Goal: Information Seeking & Learning: Learn about a topic

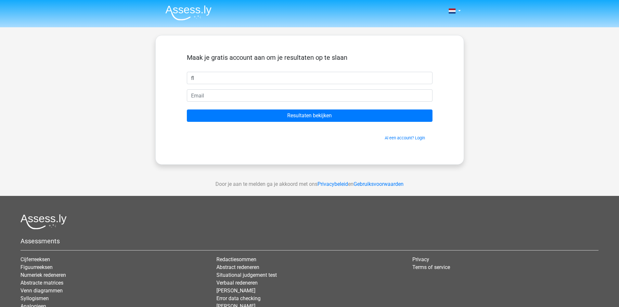
type input "Floris"
click at [236, 94] on input "email" at bounding box center [310, 95] width 246 height 12
type input "florisvdh10@gmail.com"
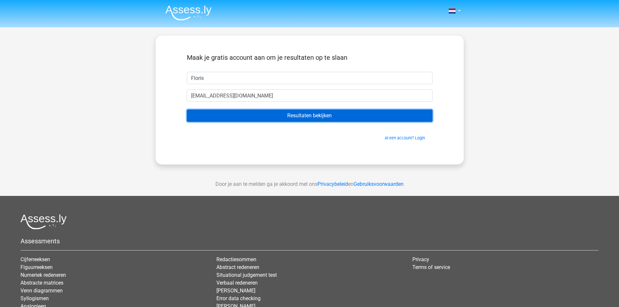
click at [261, 117] on input "Resultaten bekijken" at bounding box center [310, 116] width 246 height 12
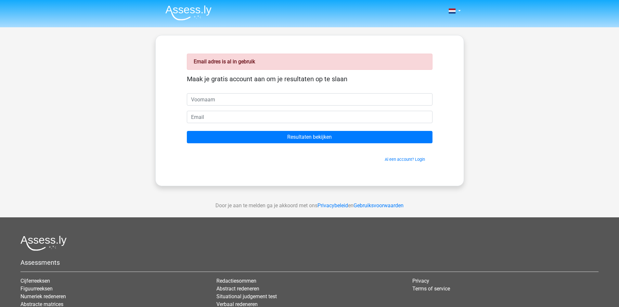
click at [309, 97] on input "text" at bounding box center [310, 99] width 246 height 12
type input "floris"
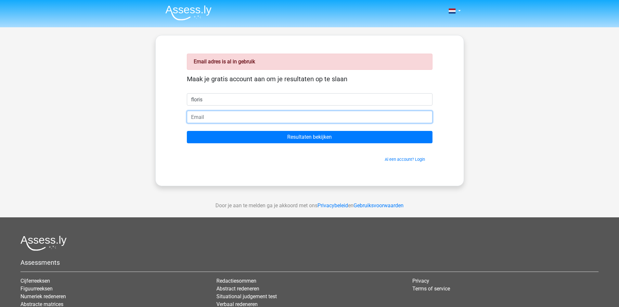
click at [296, 115] on input "email" at bounding box center [310, 117] width 246 height 12
type input "florisvanderheijden@icloud.com"
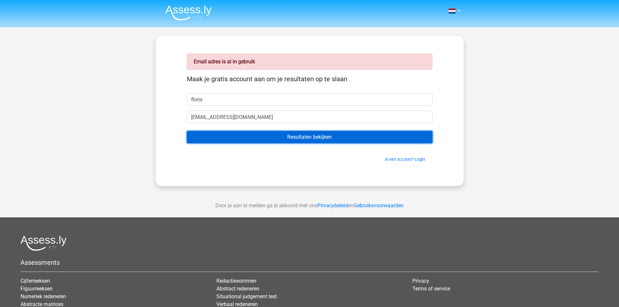
click at [280, 137] on input "Resultaten bekijken" at bounding box center [310, 137] width 246 height 12
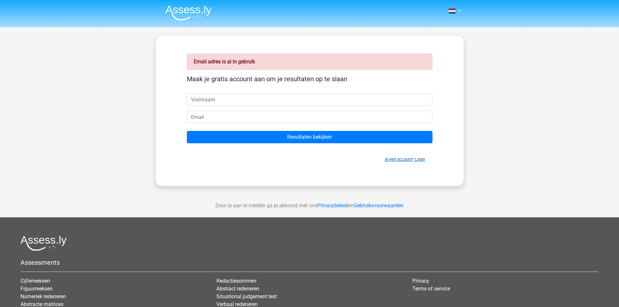
click at [404, 161] on link "Al een account? Login" at bounding box center [405, 159] width 40 height 5
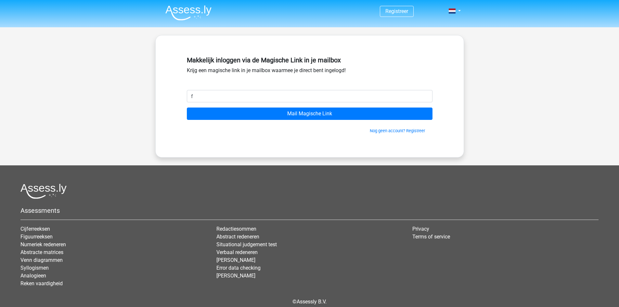
type input "florisvanderheijden@icloud.com"
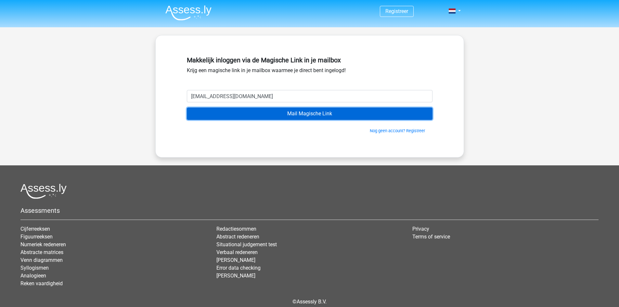
click at [281, 112] on input "Mail Magische Link" at bounding box center [310, 114] width 246 height 12
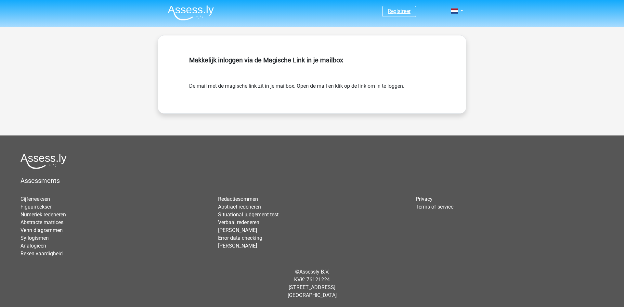
click at [402, 12] on link "Registreer" at bounding box center [399, 11] width 23 height 6
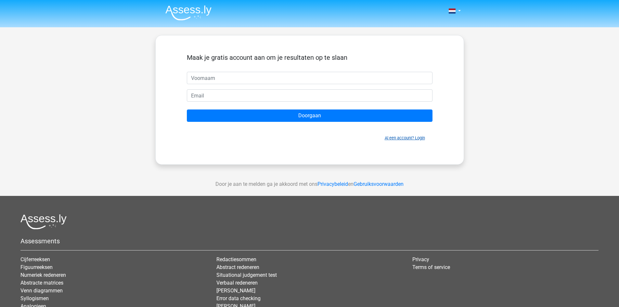
click at [402, 138] on link "Al een account? Login" at bounding box center [405, 138] width 40 height 5
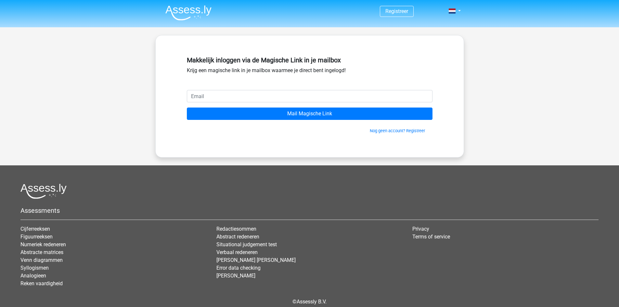
click at [241, 90] on input "email" at bounding box center [310, 96] width 246 height 12
type input "[EMAIL_ADDRESS][DOMAIN_NAME]"
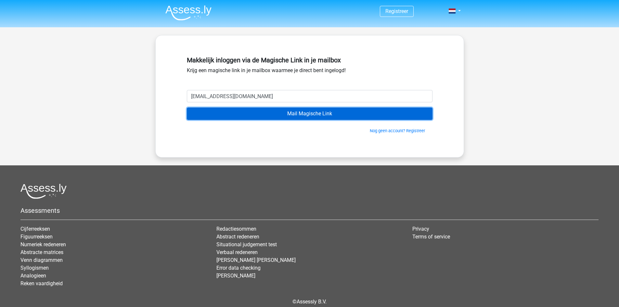
click at [250, 112] on input "Mail Magische Link" at bounding box center [310, 114] width 246 height 12
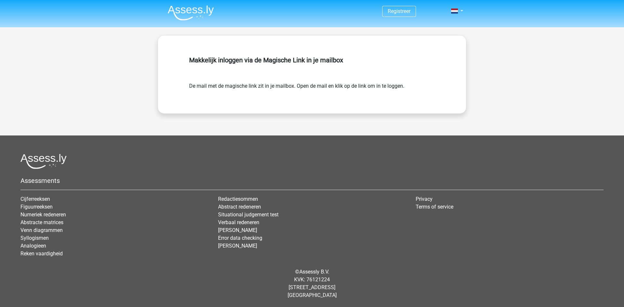
click at [352, 86] on form "De mail met de magische link zit in je mailbox. Open de mail en klik op de link…" at bounding box center [312, 86] width 246 height 8
click at [398, 11] on link "Registreer" at bounding box center [399, 11] width 23 height 6
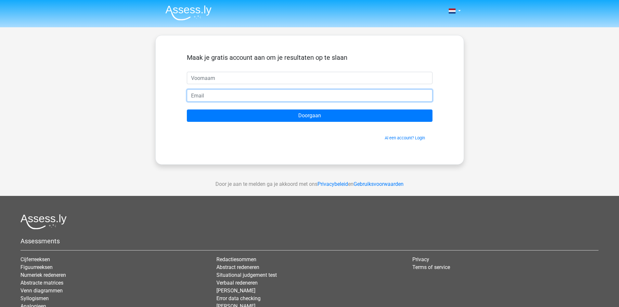
click at [257, 98] on input "email" at bounding box center [310, 95] width 246 height 12
paste input "[EMAIL_ADDRESS][DOMAIN_NAME]"
type input "[EMAIL_ADDRESS][DOMAIN_NAME]"
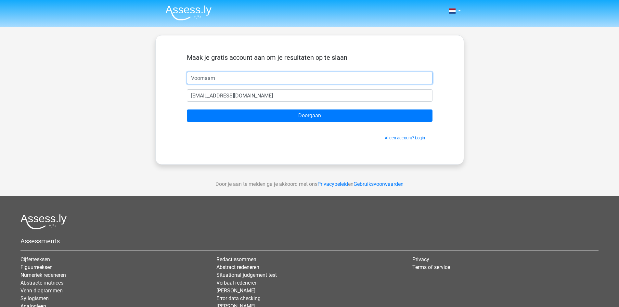
click at [260, 80] on input "text" at bounding box center [310, 78] width 246 height 12
type input "Floris"
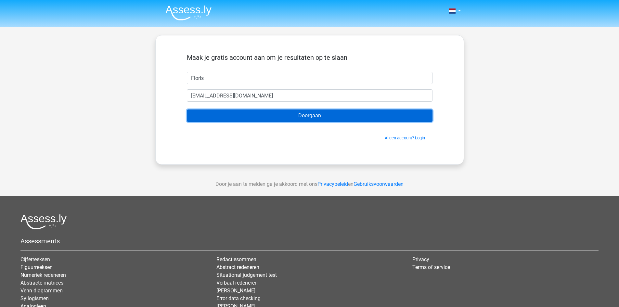
click at [263, 118] on input "Doorgaan" at bounding box center [310, 116] width 246 height 12
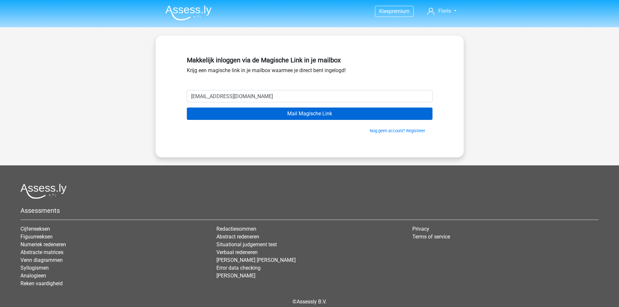
type input "[EMAIL_ADDRESS][DOMAIN_NAME]"
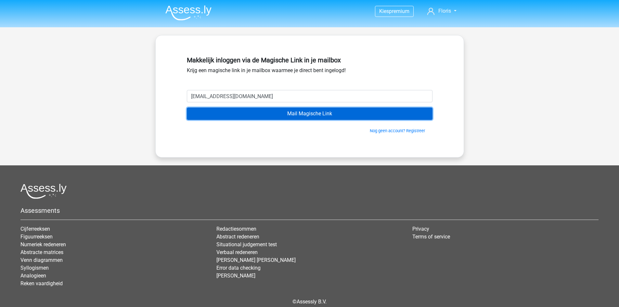
click at [326, 110] on input "Mail Magische Link" at bounding box center [310, 114] width 246 height 12
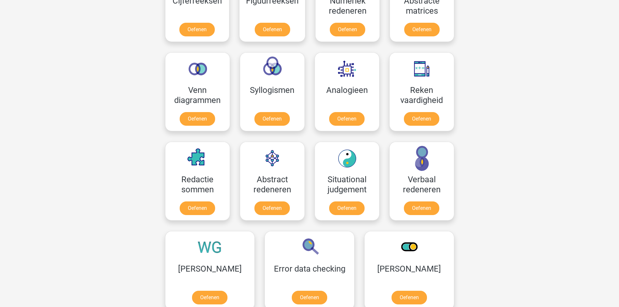
scroll to position [390, 0]
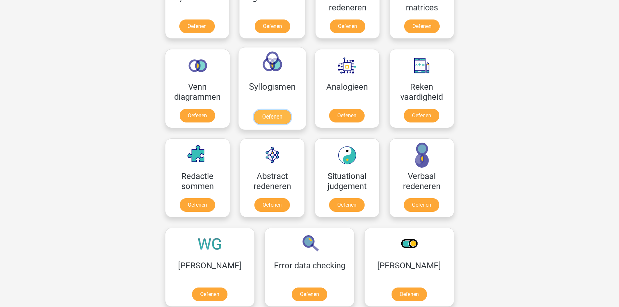
click at [265, 118] on link "Oefenen" at bounding box center [272, 117] width 37 height 14
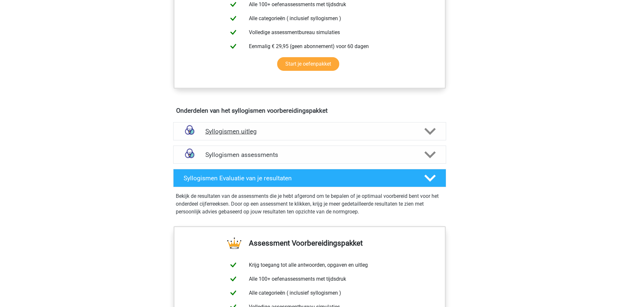
scroll to position [260, 0]
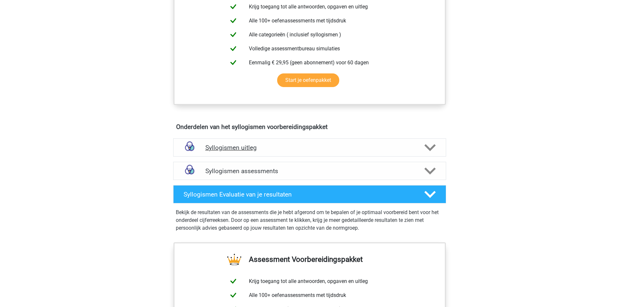
click at [321, 149] on h4 "Syllogismen uitleg" at bounding box center [309, 147] width 209 height 7
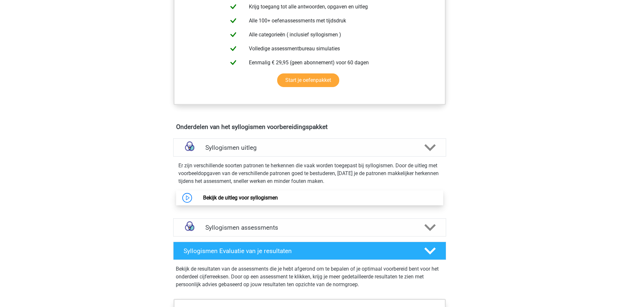
click at [203, 197] on link "Bekijk de uitleg voor syllogismen" at bounding box center [240, 198] width 75 height 6
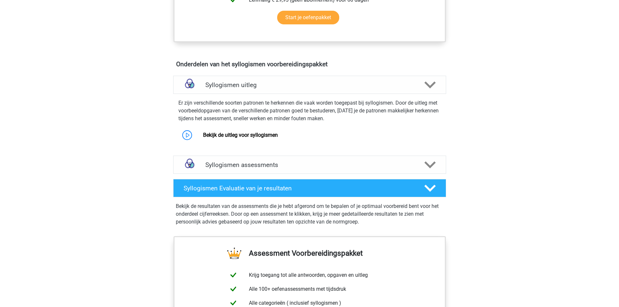
scroll to position [325, 0]
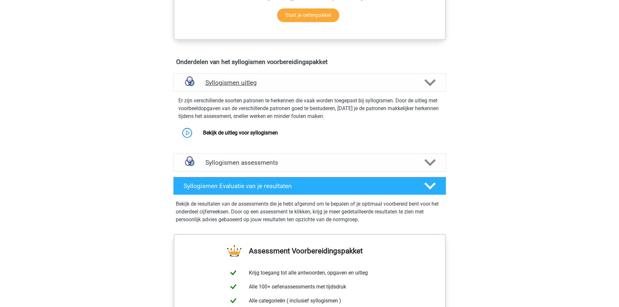
click at [275, 88] on div "Syllogismen uitleg" at bounding box center [309, 82] width 273 height 18
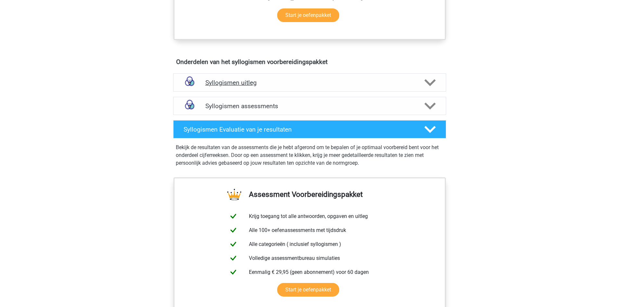
click at [278, 86] on h4 "Syllogismen uitleg" at bounding box center [309, 82] width 209 height 7
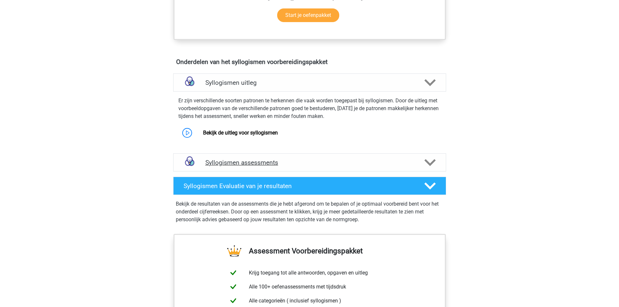
click at [283, 162] on h4 "Syllogismen assessments" at bounding box center [309, 162] width 209 height 7
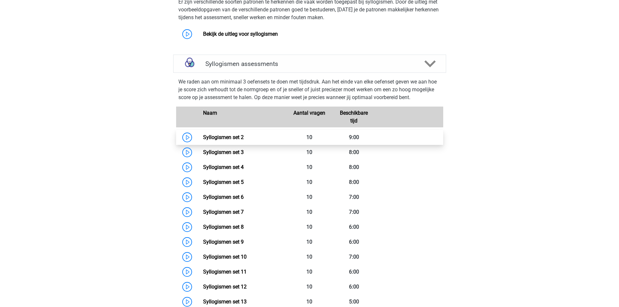
scroll to position [423, 0]
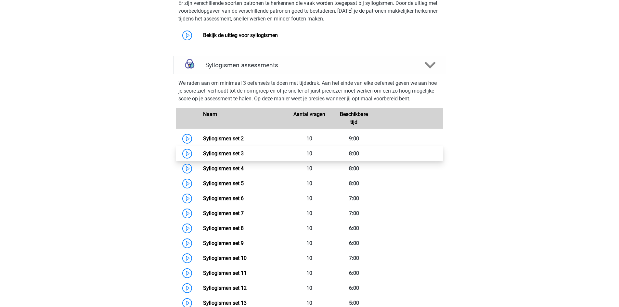
click at [203, 153] on link "Syllogismen set 3" at bounding box center [223, 154] width 41 height 6
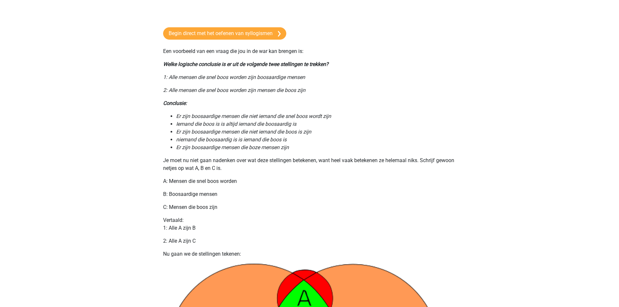
scroll to position [163, 0]
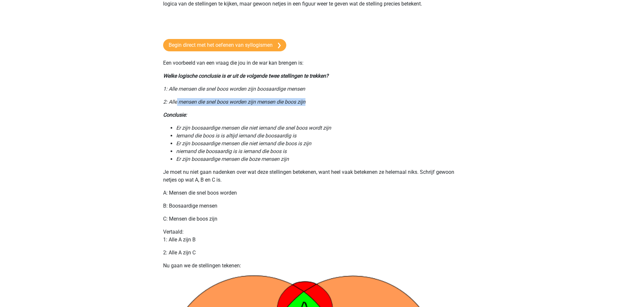
drag, startPoint x: 177, startPoint y: 103, endPoint x: 345, endPoint y: 106, distance: 167.7
click at [345, 106] on p "2: Alle mensen die snel boos worden zijn mensen die boos zijn" at bounding box center [309, 102] width 293 height 8
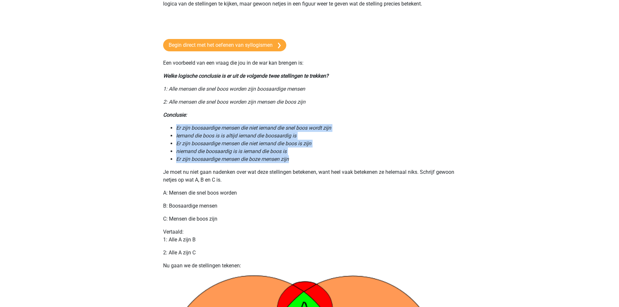
drag, startPoint x: 177, startPoint y: 126, endPoint x: 352, endPoint y: 156, distance: 177.7
click at [352, 156] on ul "Er zijn boosaardige mensen die niet iemand die snel boos wordt zijn Iemand die …" at bounding box center [309, 143] width 293 height 39
click at [352, 156] on li "Er zijn boosaardige mensen die boze mensen zijn" at bounding box center [316, 159] width 280 height 8
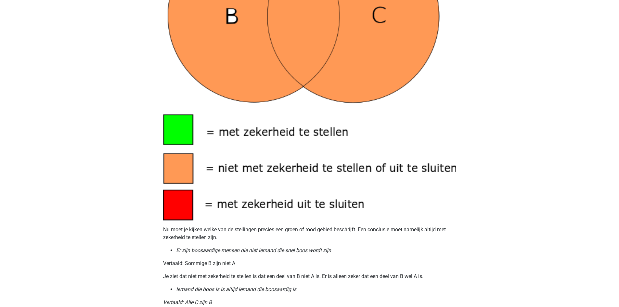
scroll to position [520, 0]
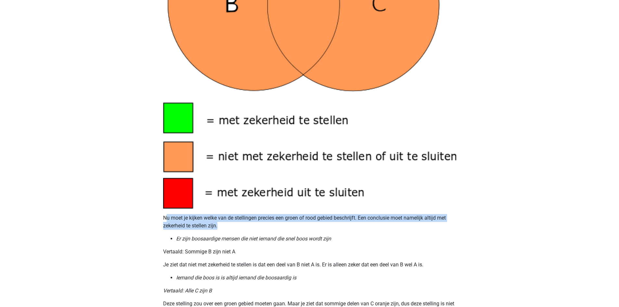
drag, startPoint x: 168, startPoint y: 216, endPoint x: 250, endPoint y: 226, distance: 82.5
click at [250, 226] on p "Nu moet je kijken welke van de stellingen precies een groen of rood gebied besc…" at bounding box center [309, 222] width 293 height 16
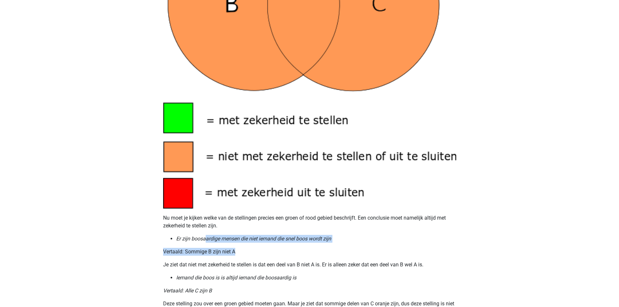
drag, startPoint x: 245, startPoint y: 240, endPoint x: 339, endPoint y: 243, distance: 94.3
click at [327, 249] on p "Vertaald: Sommige B zijn niet A" at bounding box center [309, 252] width 293 height 8
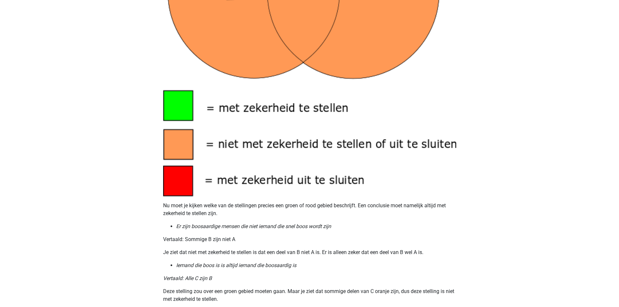
scroll to position [553, 0]
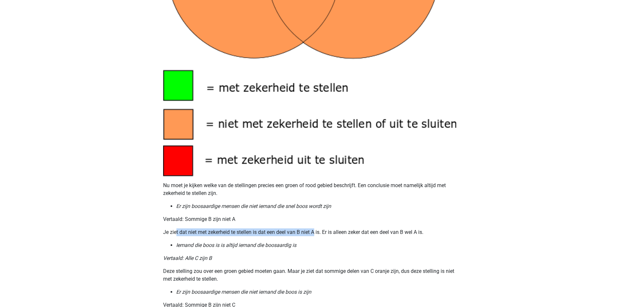
drag, startPoint x: 177, startPoint y: 235, endPoint x: 316, endPoint y: 233, distance: 138.8
click at [316, 233] on p "Je ziet dat niet met zekerheid te stellen is dat een deel van B niet A is. Er i…" at bounding box center [309, 233] width 293 height 8
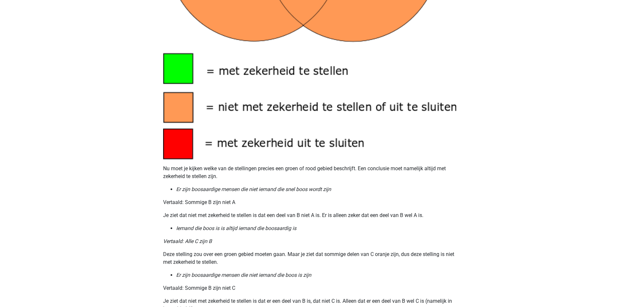
scroll to position [585, 0]
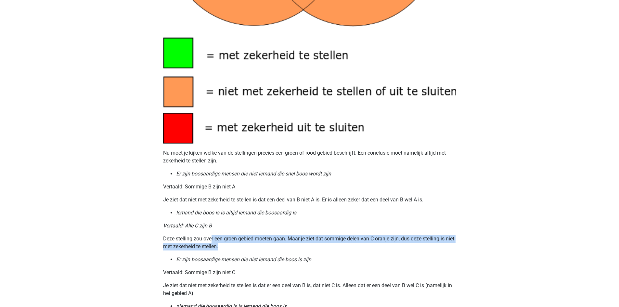
drag, startPoint x: 212, startPoint y: 240, endPoint x: 256, endPoint y: 246, distance: 45.0
click at [256, 246] on p "Deze stelling zou over een groen gebied moeten gaan. Maar je ziet dat sommige d…" at bounding box center [309, 243] width 293 height 16
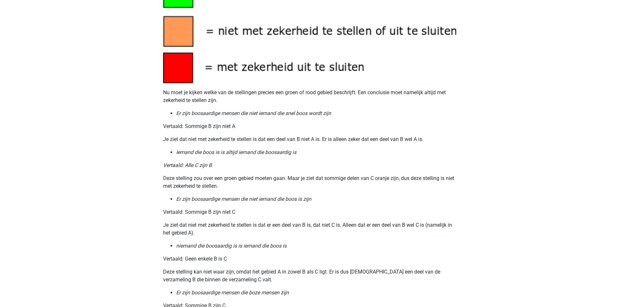
scroll to position [715, 0]
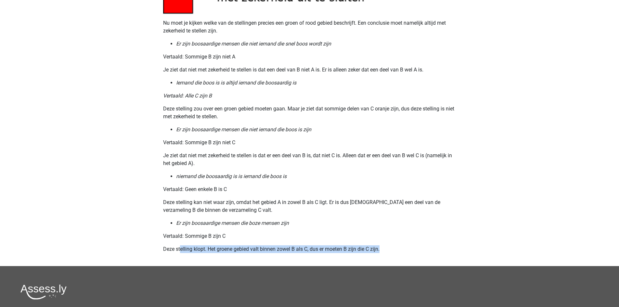
drag, startPoint x: 180, startPoint y: 247, endPoint x: 383, endPoint y: 248, distance: 202.8
click at [383, 248] on p "Deze stelling klopt. Het groene gebied valt binnen zowel B als C, dus er moeten…" at bounding box center [309, 249] width 293 height 8
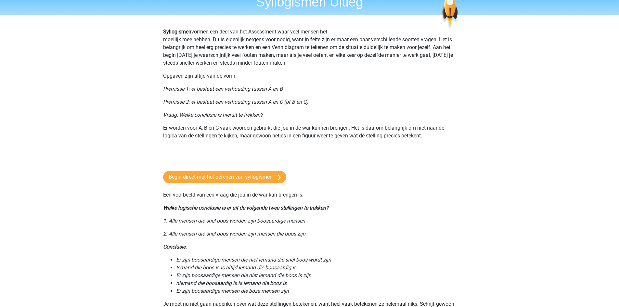
scroll to position [0, 0]
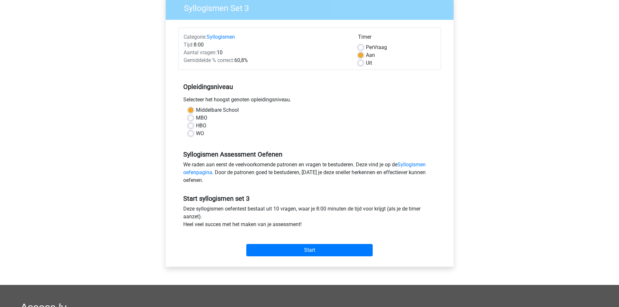
scroll to position [65, 0]
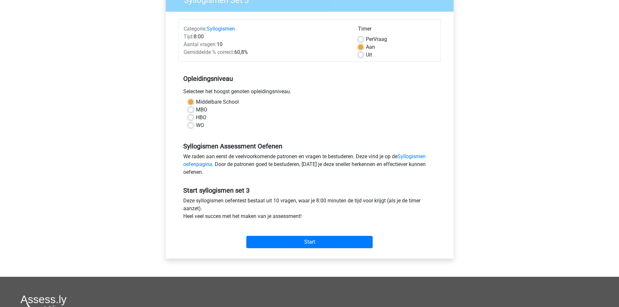
click at [313, 232] on div "Start" at bounding box center [309, 237] width 263 height 23
click at [313, 238] on input "Start" at bounding box center [309, 242] width 126 height 12
